Goal: Transaction & Acquisition: Purchase product/service

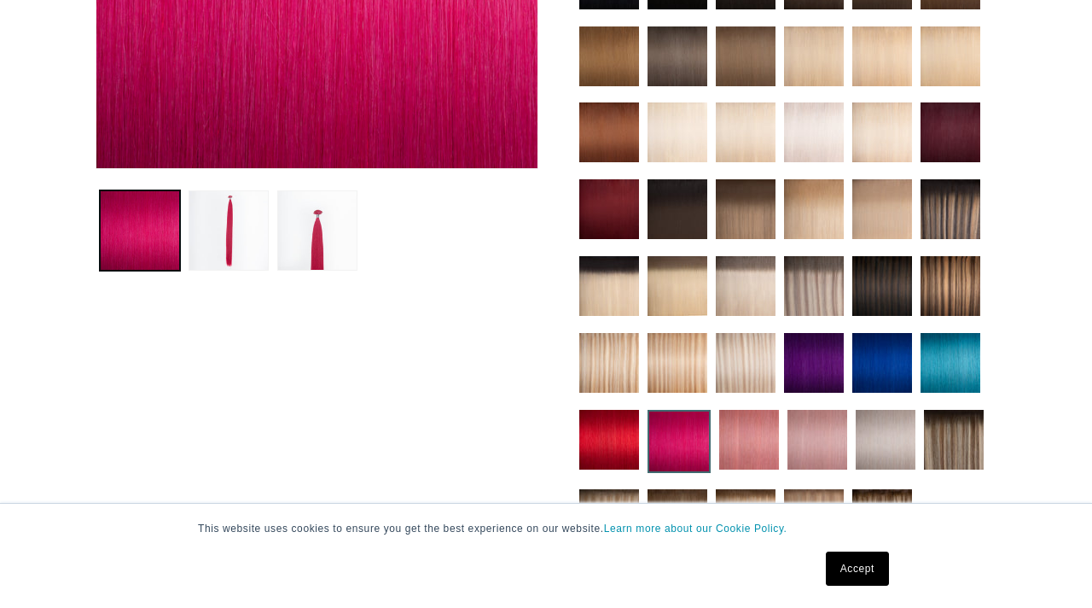
scroll to position [672, 0]
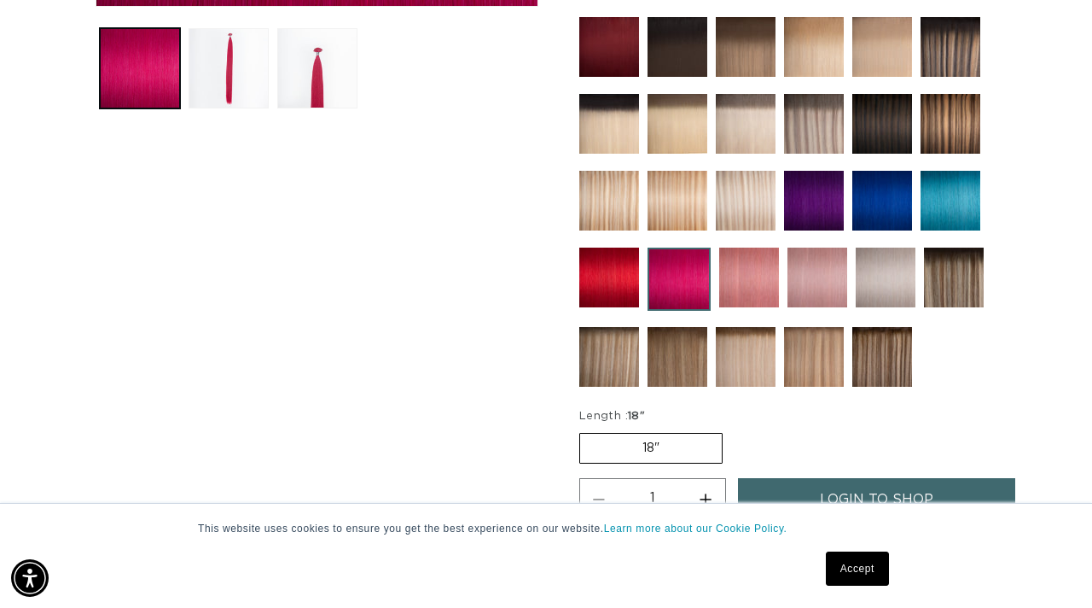
click at [753, 279] on img at bounding box center [749, 277] width 60 height 60
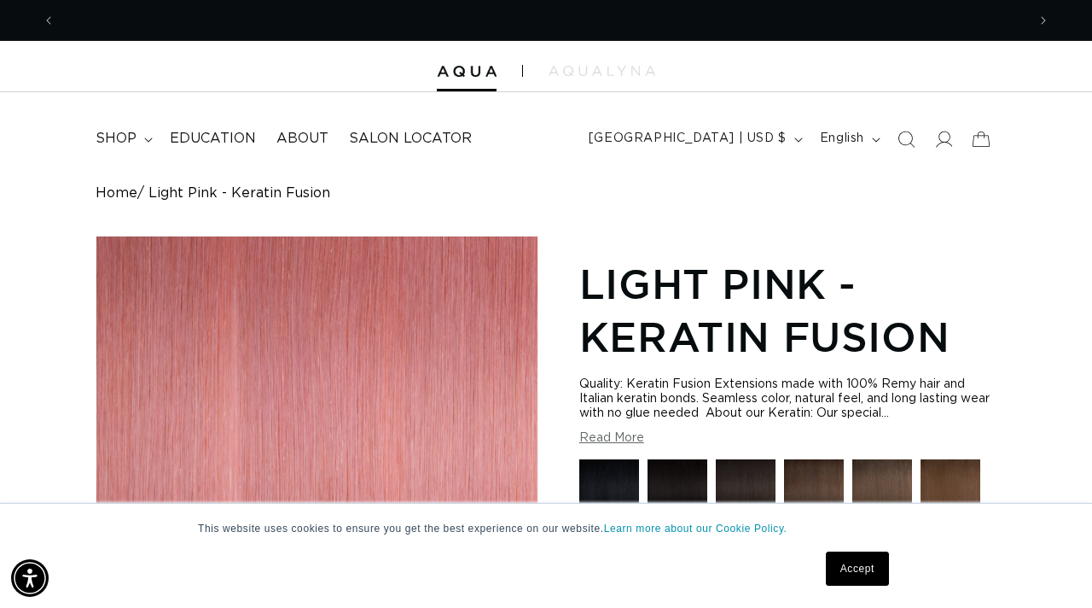
scroll to position [0, 971]
click at [870, 568] on link "Accept" at bounding box center [857, 568] width 63 height 34
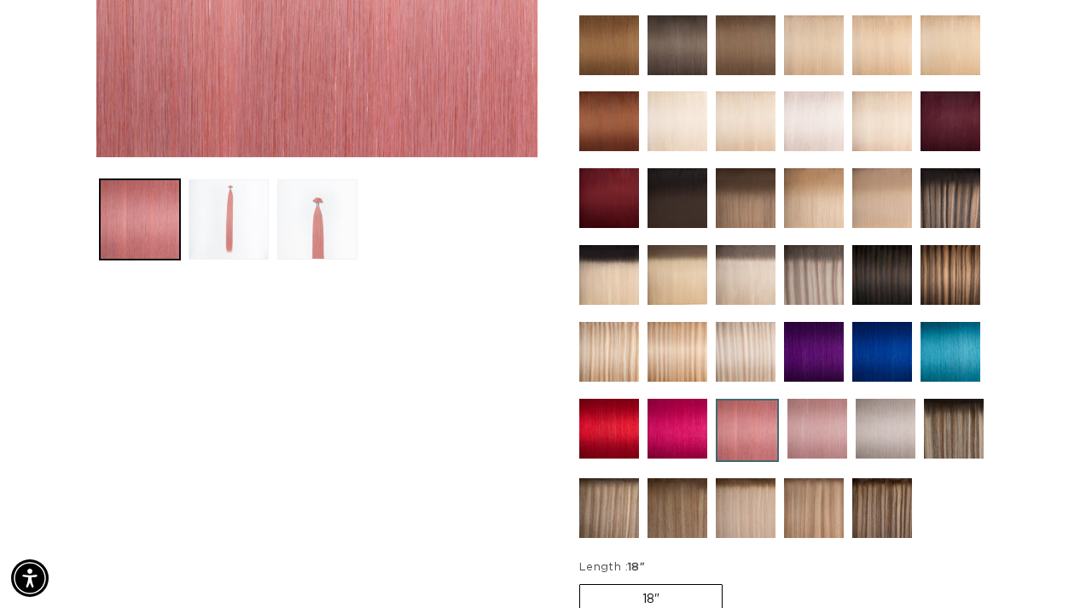
scroll to position [0, 1942]
click at [830, 437] on img at bounding box center [818, 429] width 60 height 60
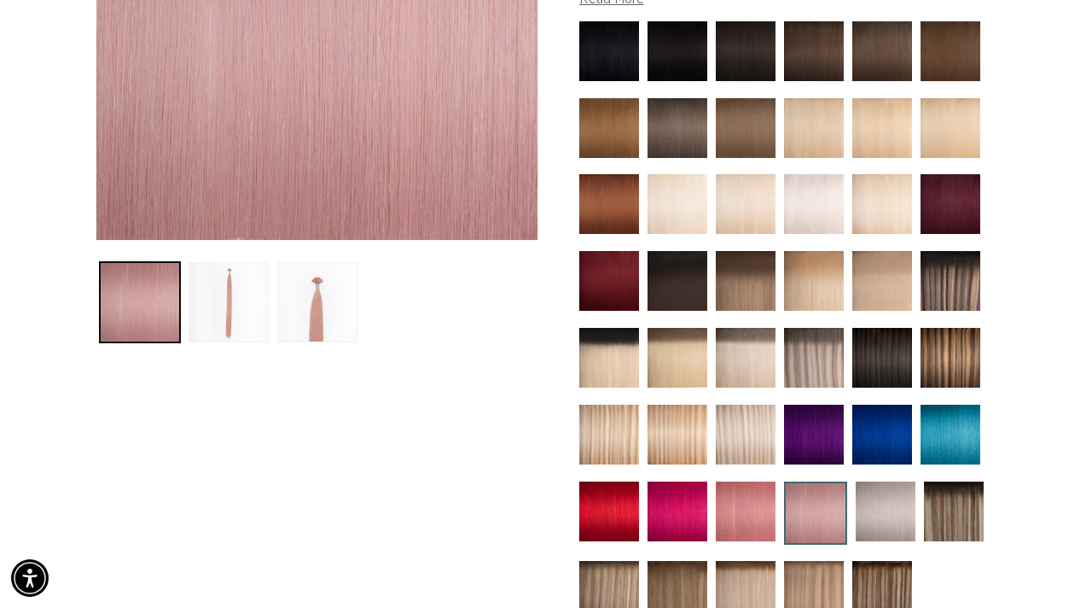
scroll to position [454, 0]
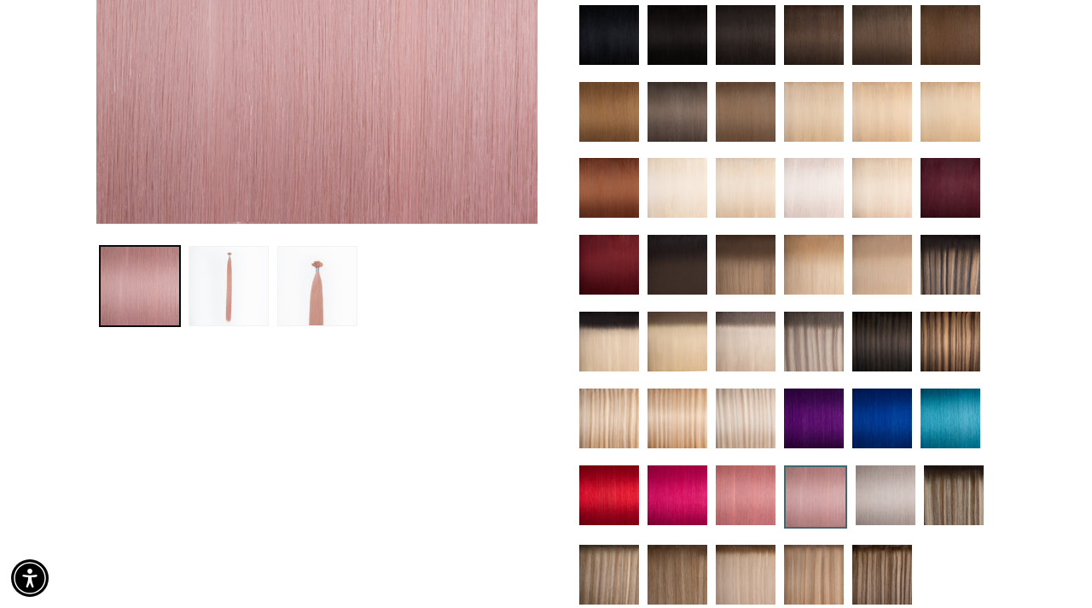
click at [754, 510] on img at bounding box center [746, 495] width 60 height 60
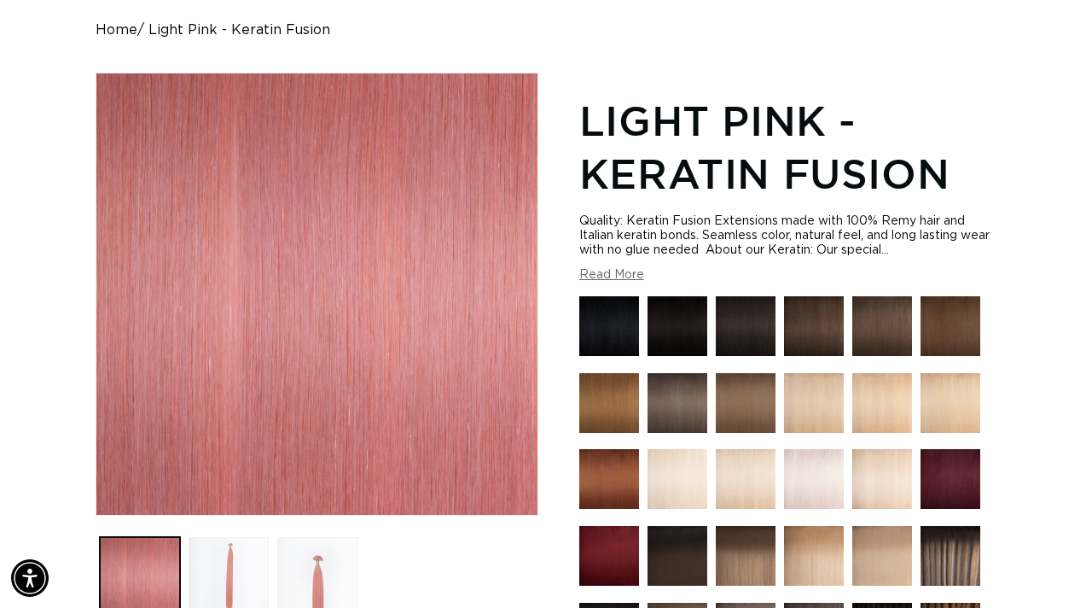
click at [621, 278] on button "Read More" at bounding box center [611, 275] width 65 height 15
